Goal: Communication & Community: Share content

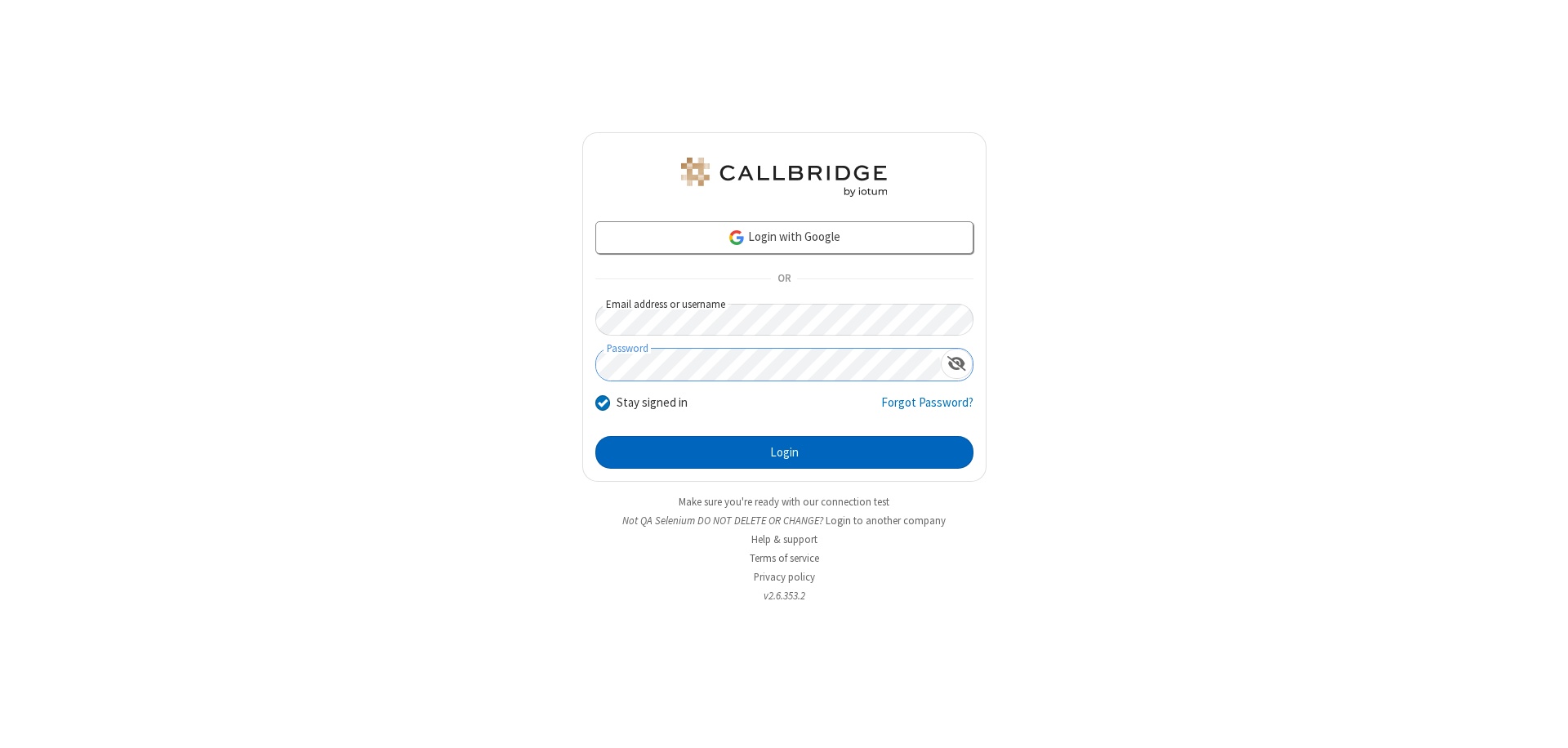
click at [784, 452] on button "Login" at bounding box center [784, 452] width 378 height 32
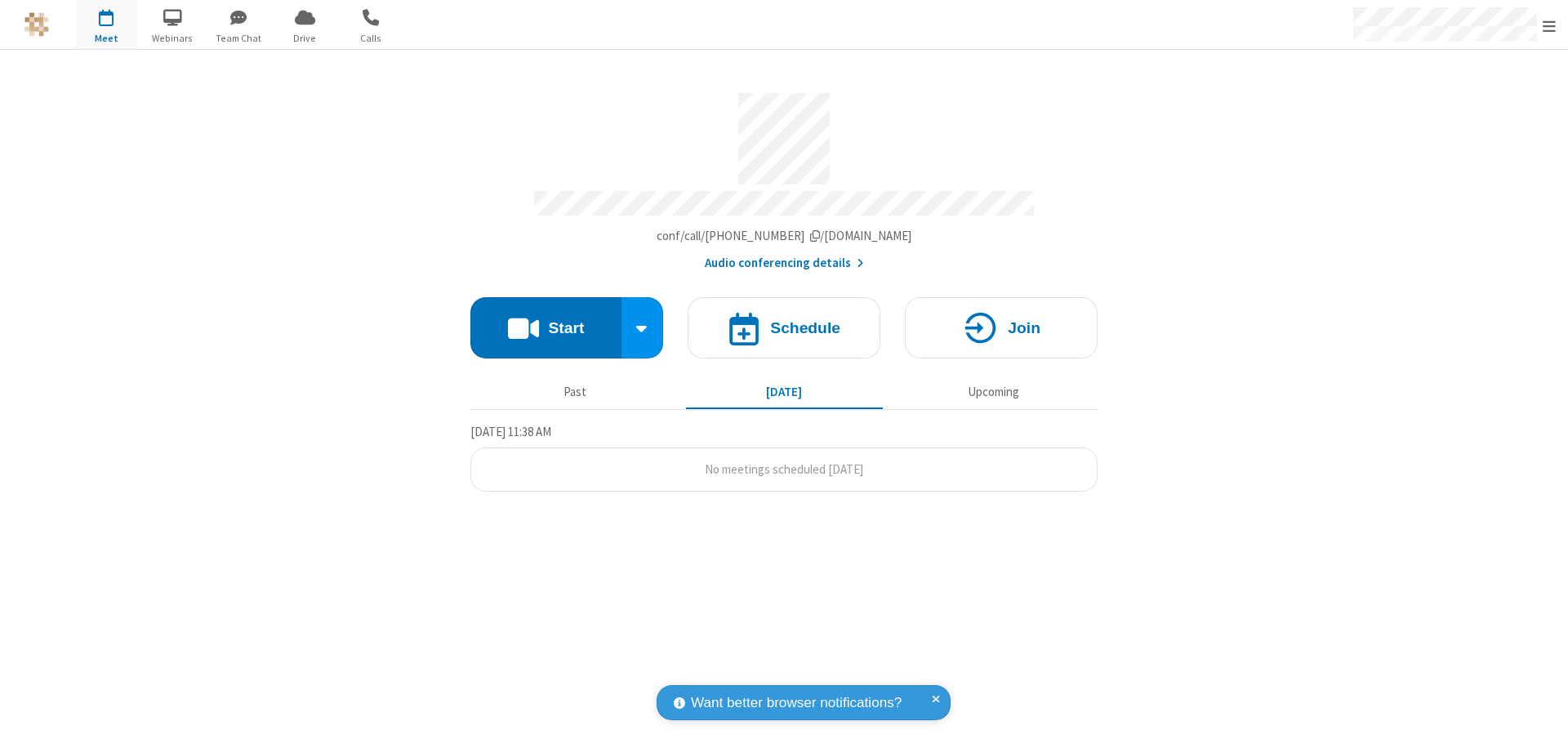
click at [546, 320] on button "Start" at bounding box center [546, 328] width 151 height 61
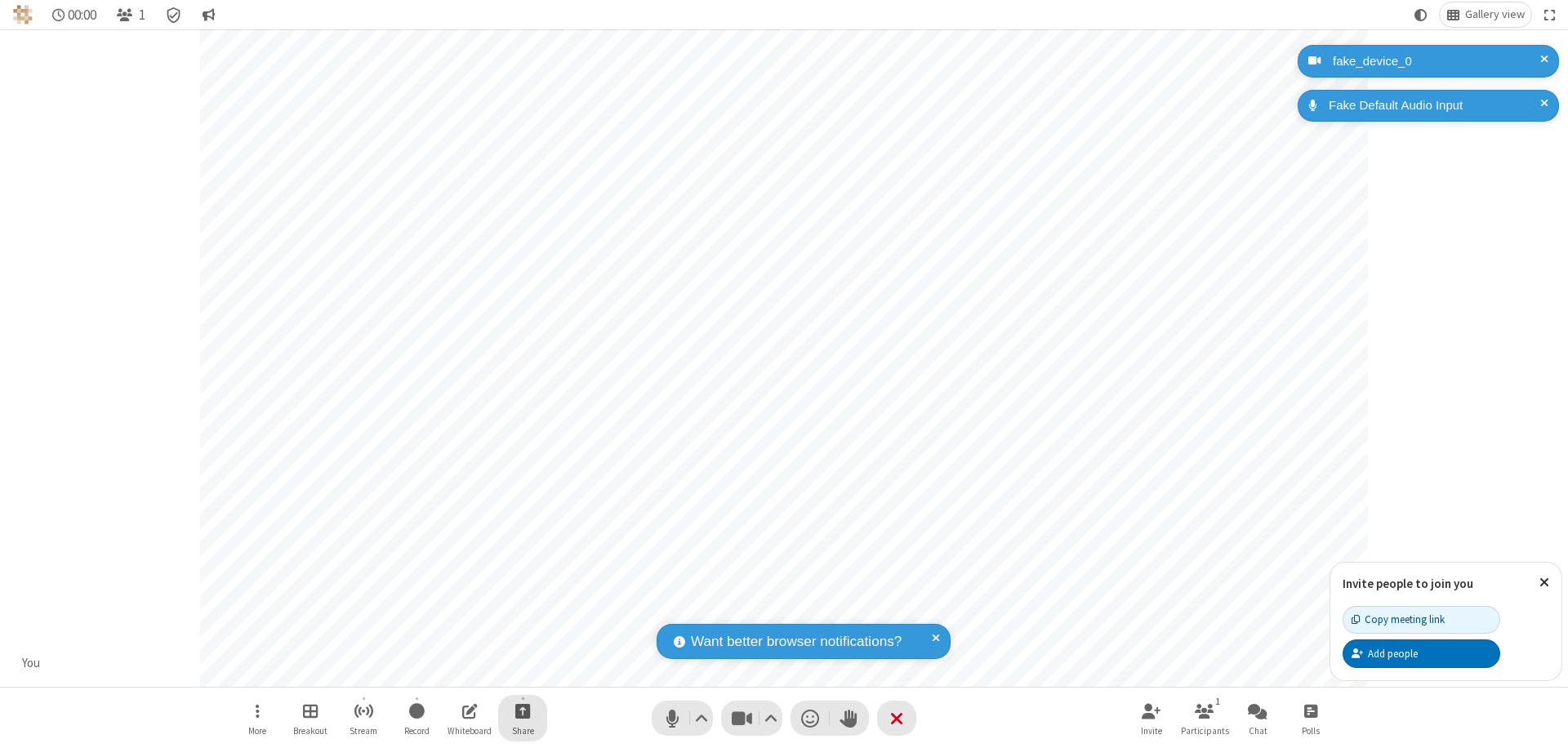
click at [522, 710] on span "Start sharing" at bounding box center [522, 710] width 15 height 21
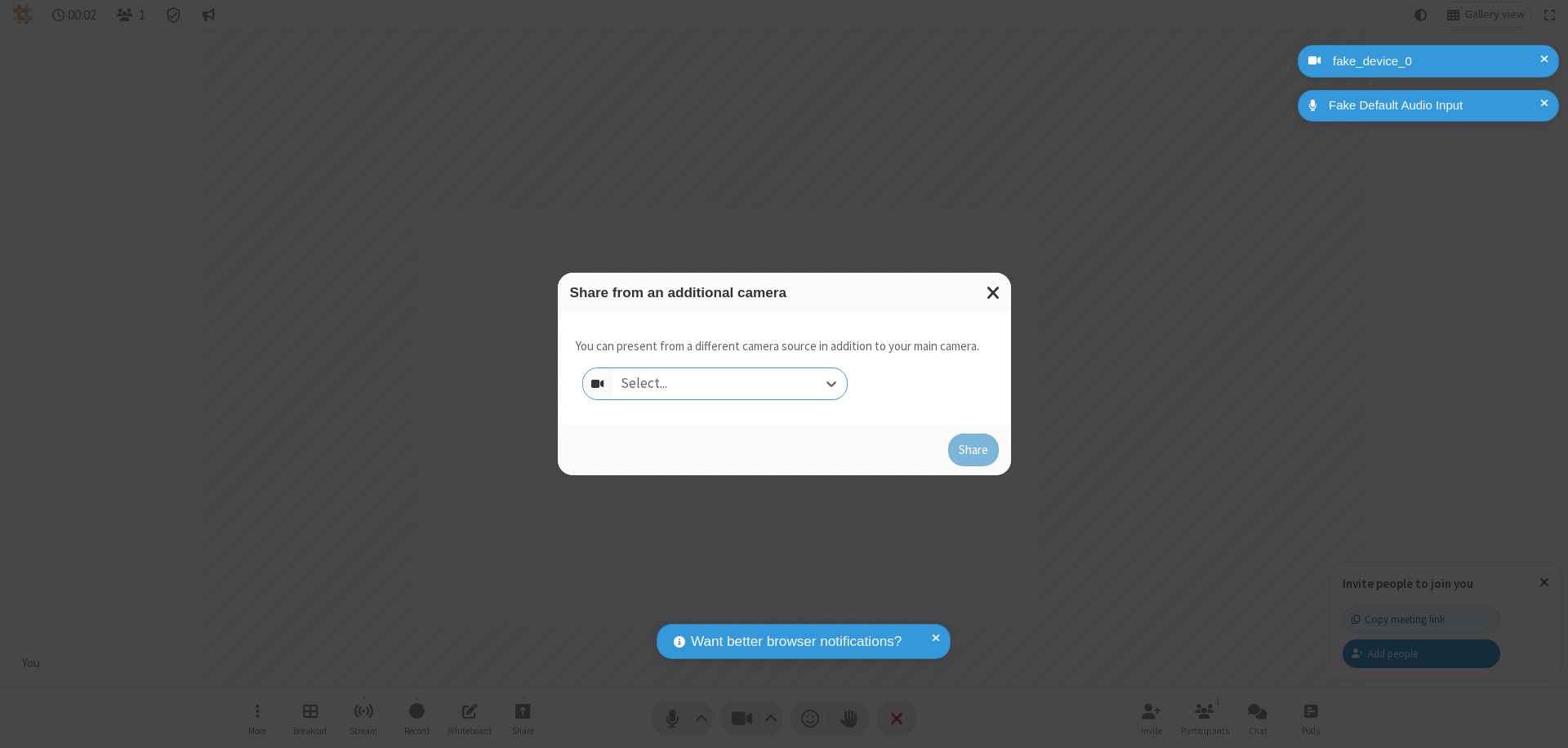
click at [730, 383] on div "Select..." at bounding box center [730, 383] width 234 height 31
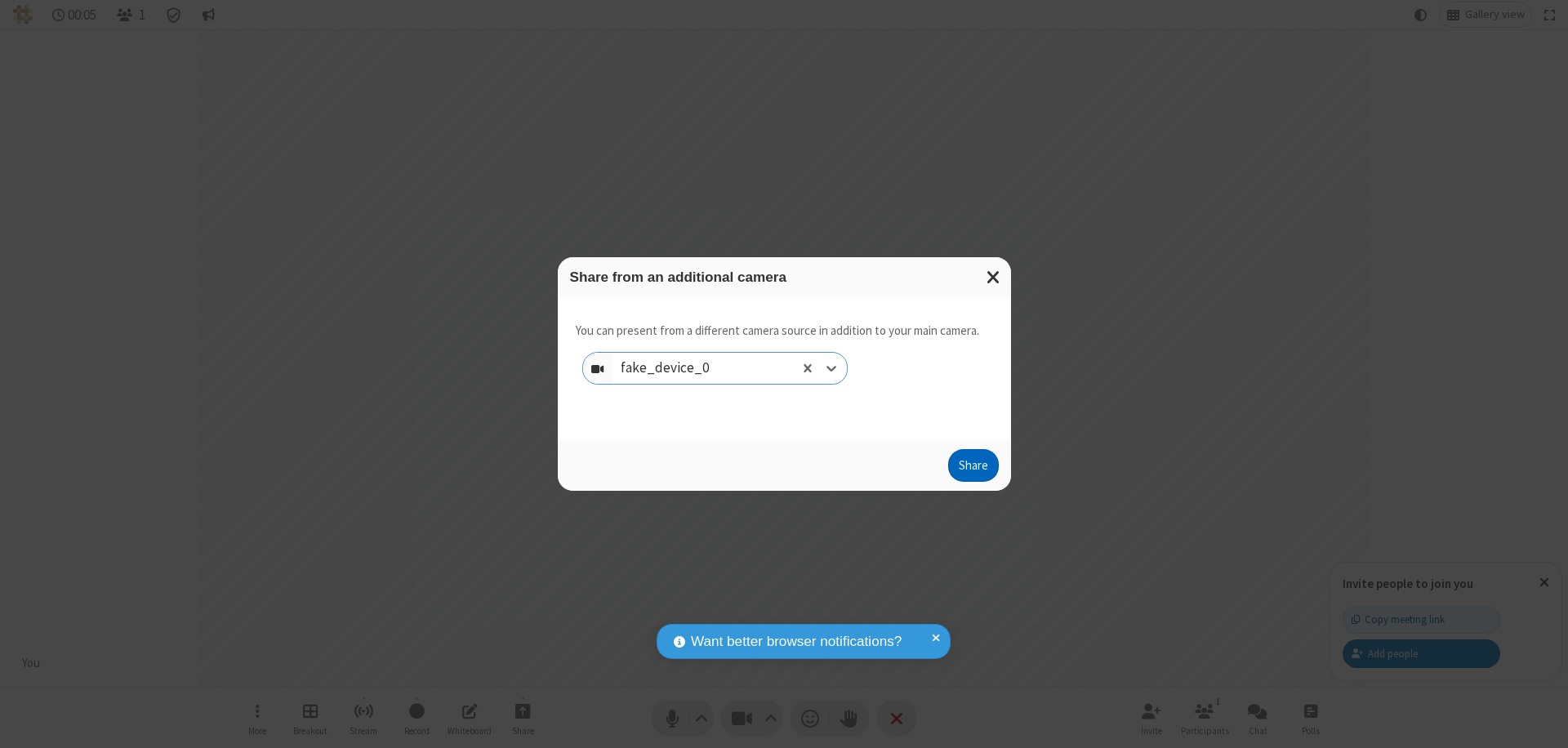
click at [973, 469] on button "Share" at bounding box center [974, 465] width 50 height 32
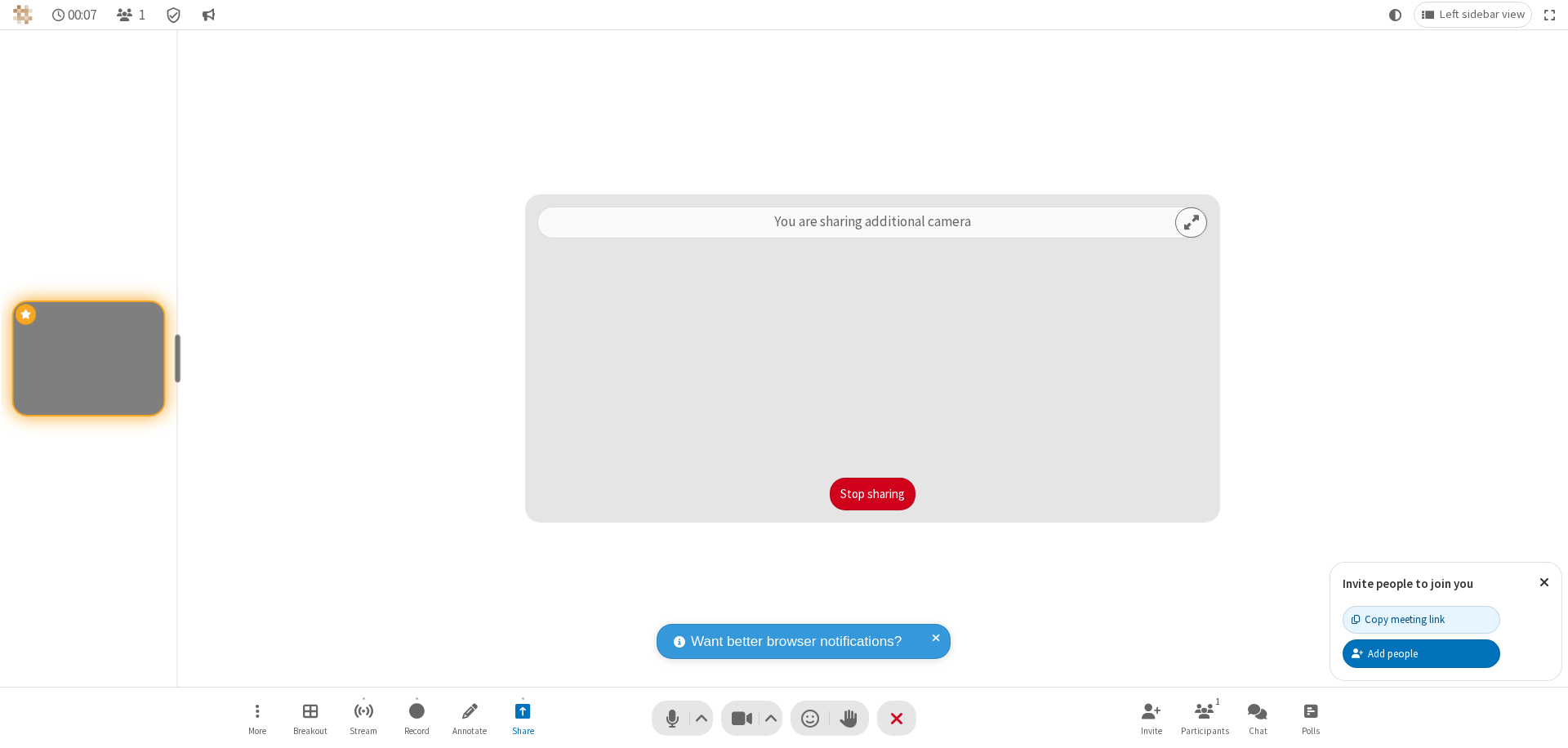
click at [873, 494] on button "Stop sharing" at bounding box center [872, 494] width 86 height 32
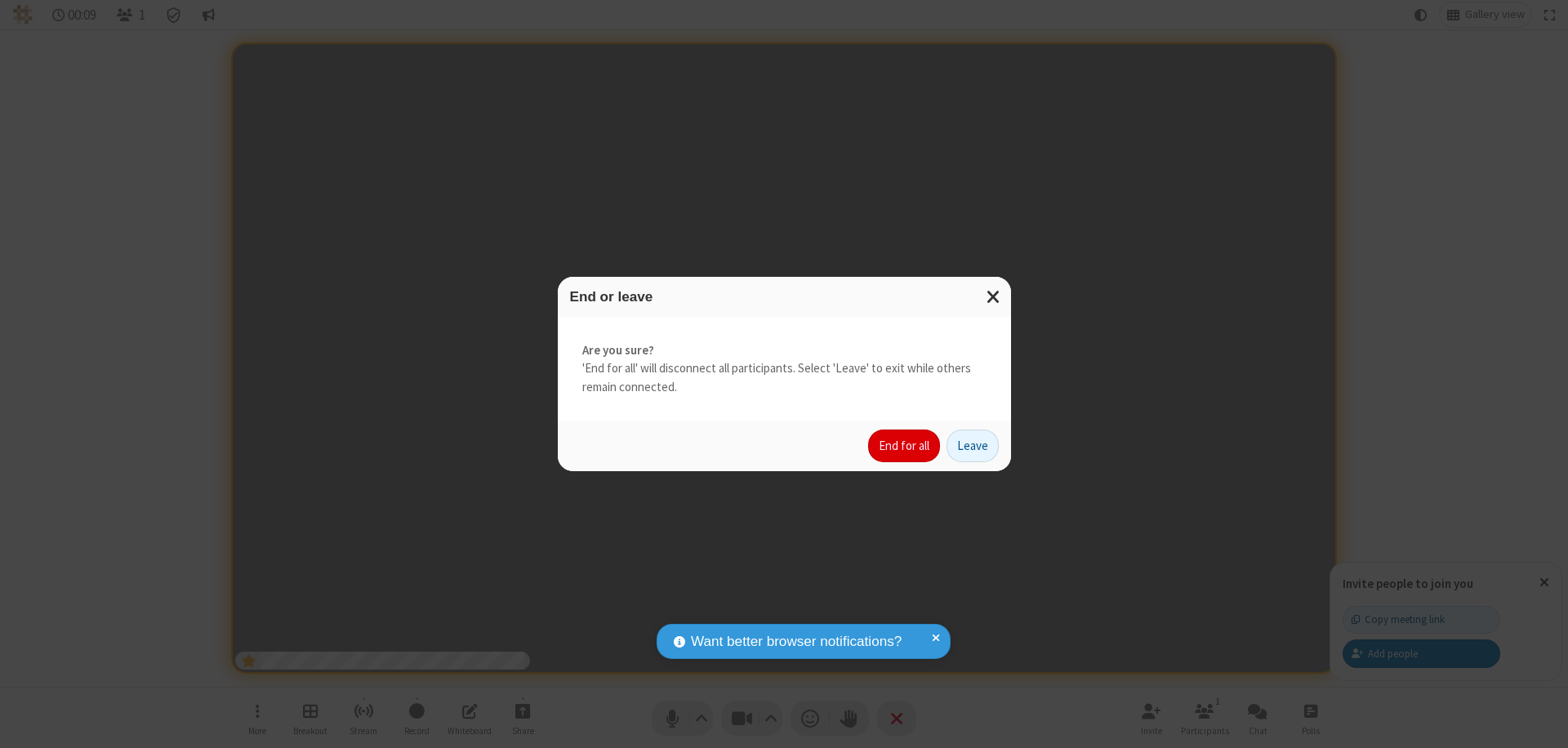
click at [905, 446] on button "End for all" at bounding box center [904, 446] width 72 height 32
